Goal: Task Accomplishment & Management: Manage account settings

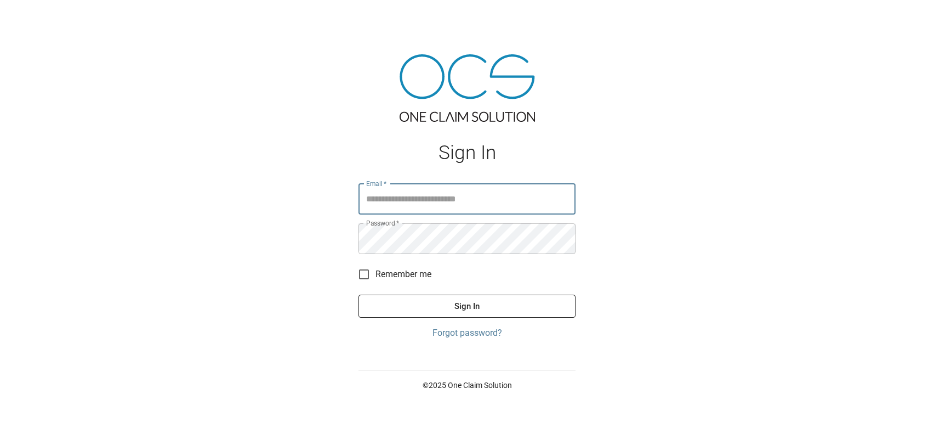
type input "**********"
click at [454, 303] on button "Sign In" at bounding box center [467, 305] width 217 height 23
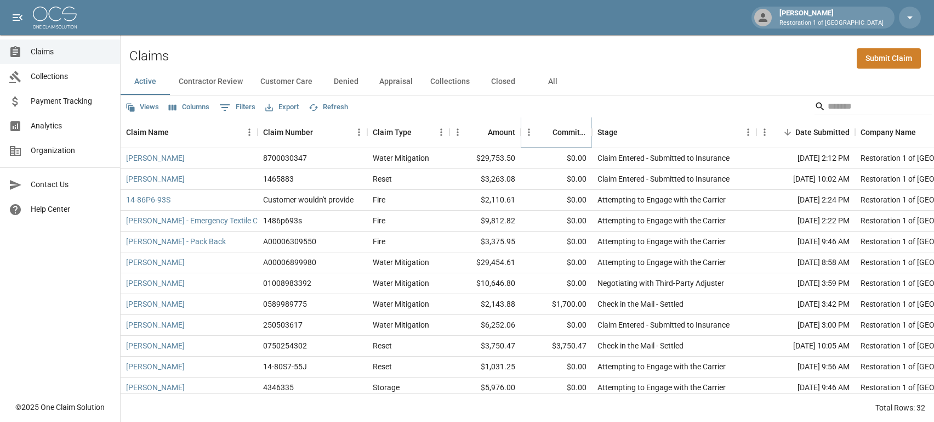
click at [551, 131] on button "Sort" at bounding box center [544, 131] width 15 height 15
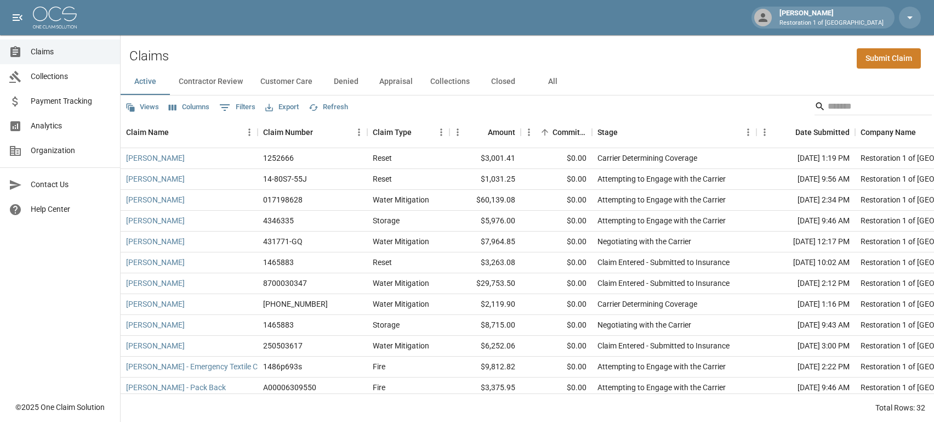
click at [215, 82] on button "Contractor Review" at bounding box center [211, 82] width 82 height 26
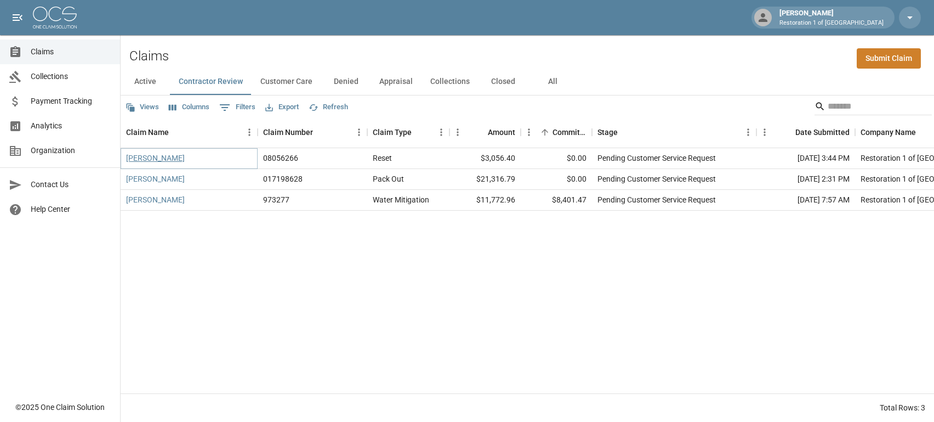
click at [168, 158] on link "[PERSON_NAME]" at bounding box center [155, 157] width 59 height 11
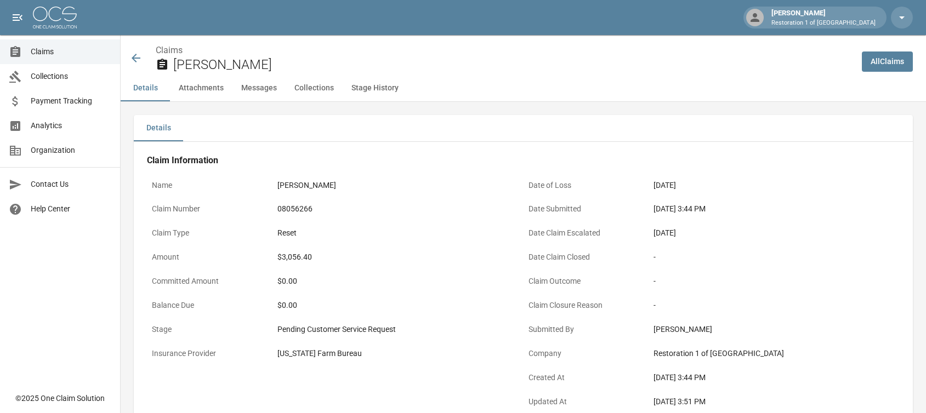
click at [127, 60] on div "Claims [PERSON_NAME]" at bounding box center [487, 55] width 733 height 40
click at [139, 59] on icon at bounding box center [136, 58] width 9 height 9
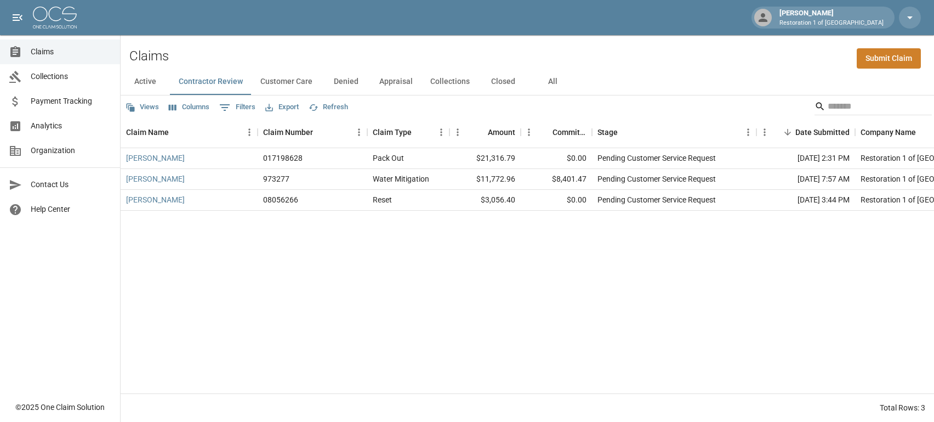
click at [290, 78] on button "Customer Care" at bounding box center [287, 82] width 70 height 26
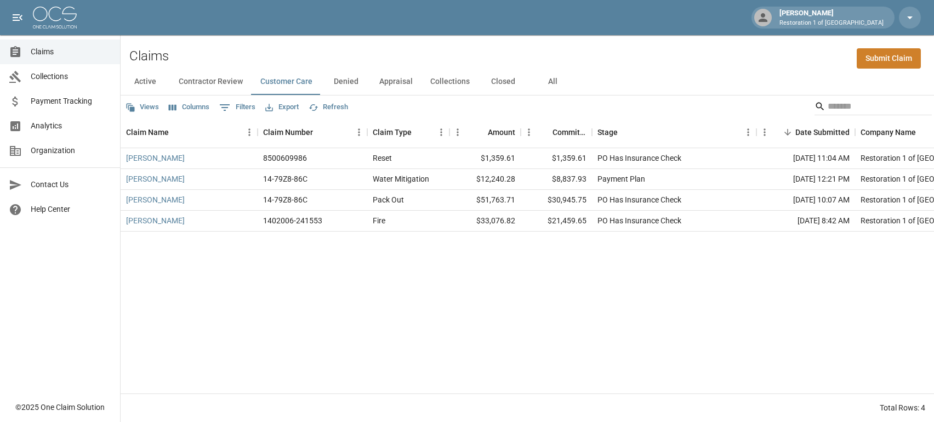
click at [340, 80] on button "Denied" at bounding box center [345, 82] width 49 height 26
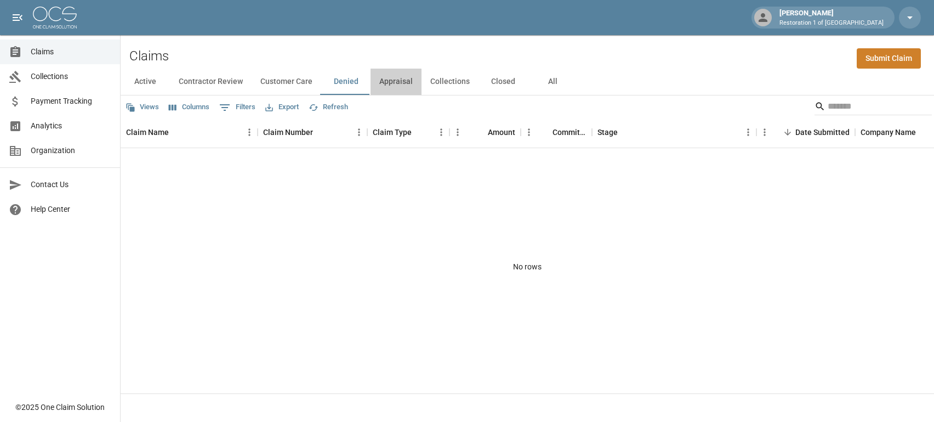
click at [384, 85] on button "Appraisal" at bounding box center [396, 82] width 51 height 26
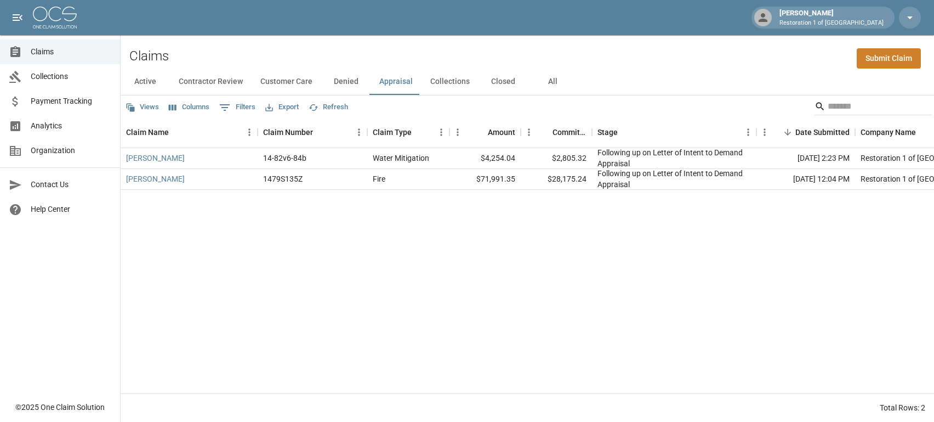
click at [440, 83] on button "Collections" at bounding box center [450, 82] width 57 height 26
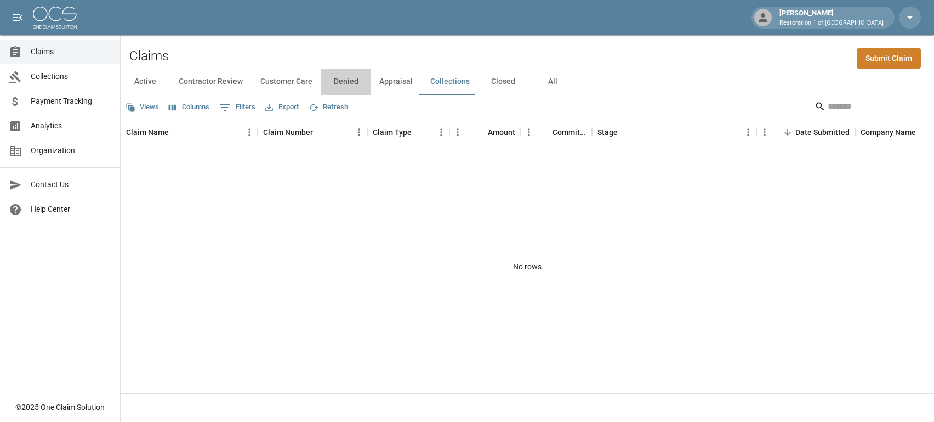
click at [354, 83] on button "Denied" at bounding box center [345, 82] width 49 height 26
click at [492, 81] on button "Closed" at bounding box center [503, 82] width 49 height 26
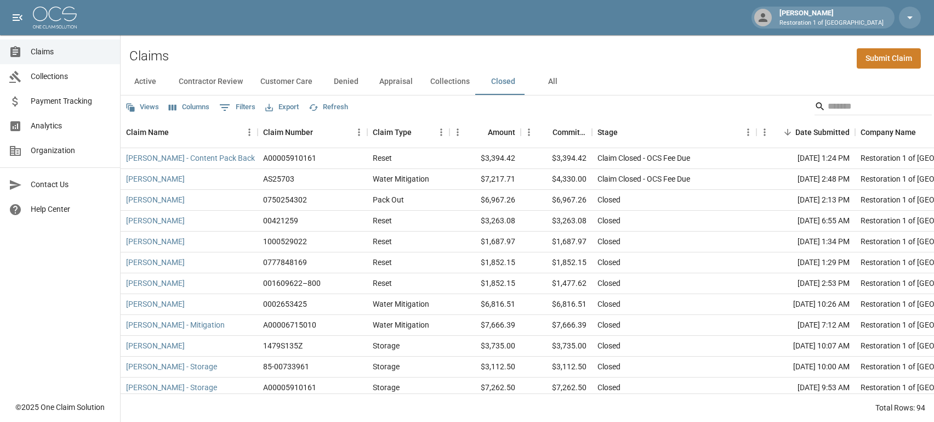
click at [403, 83] on button "Appraisal" at bounding box center [396, 82] width 51 height 26
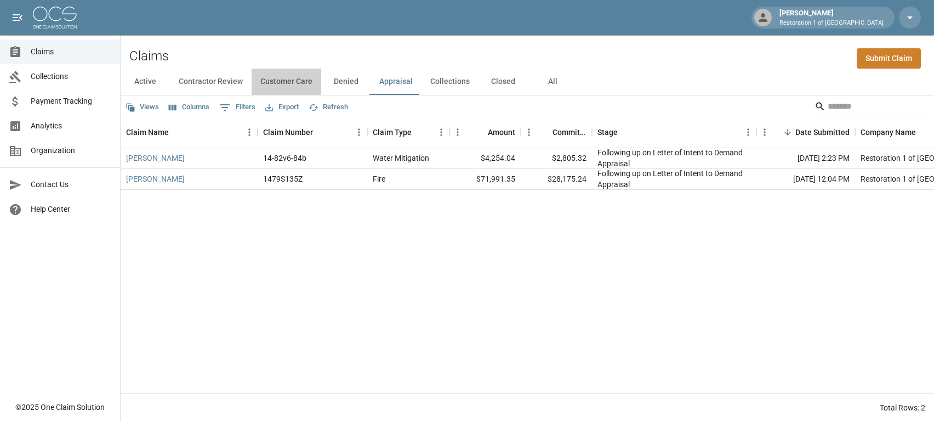
click at [294, 83] on button "Customer Care" at bounding box center [287, 82] width 70 height 26
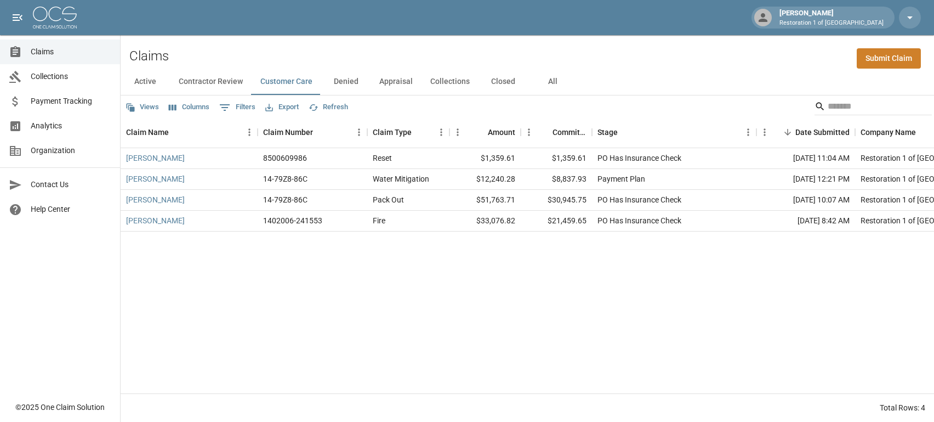
click at [223, 84] on button "Contractor Review" at bounding box center [211, 82] width 82 height 26
